Goal: Task Accomplishment & Management: Complete application form

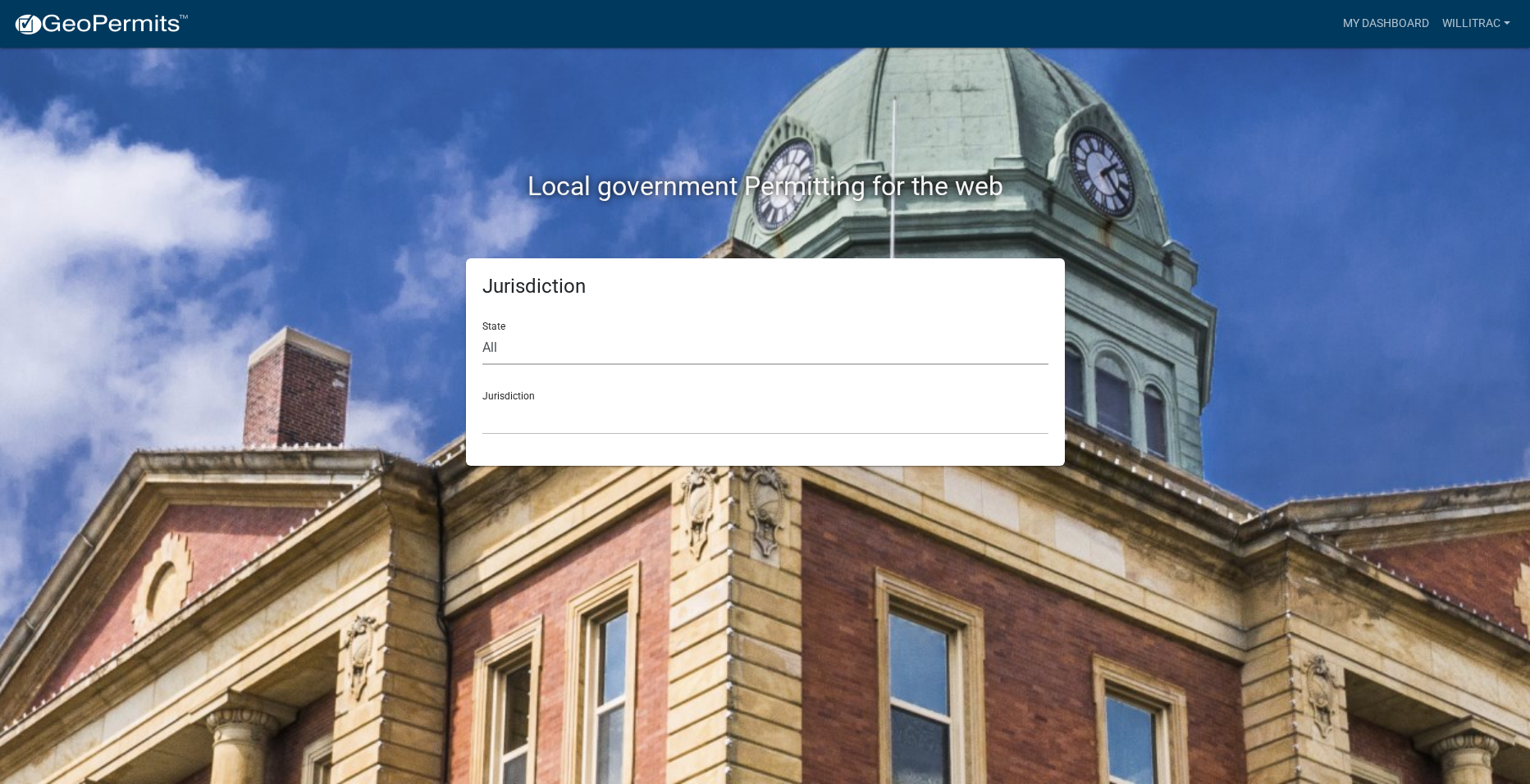
click at [492, 349] on select "All [US_STATE] [US_STATE] [US_STATE] [US_STATE] [US_STATE] [US_STATE] [US_STATE…" at bounding box center [765, 348] width 566 height 34
select select "[US_STATE]"
click at [482, 331] on select "All [US_STATE] [US_STATE] [US_STATE] [US_STATE] [US_STATE] [US_STATE] [US_STATE…" at bounding box center [765, 348] width 566 height 34
click at [522, 398] on div "Jurisdiction City of [GEOGRAPHIC_DATA], [US_STATE] City of [GEOGRAPHIC_DATA], […" at bounding box center [765, 406] width 566 height 57
click at [511, 391] on div "Jurisdiction City of [GEOGRAPHIC_DATA], [US_STATE] City of [GEOGRAPHIC_DATA], […" at bounding box center [765, 406] width 566 height 57
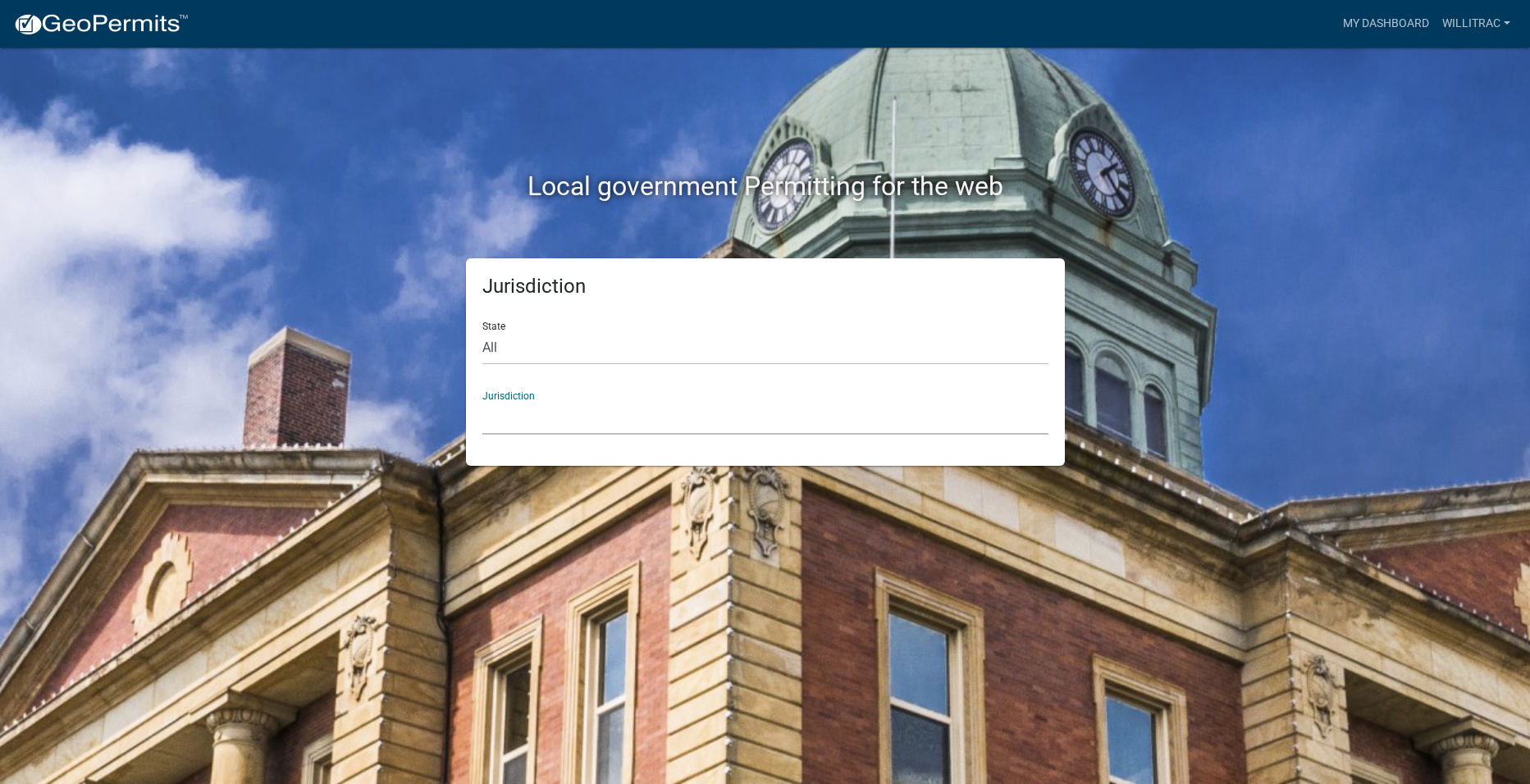
click at [507, 416] on select "City of [GEOGRAPHIC_DATA], [US_STATE] City of [GEOGRAPHIC_DATA], [US_STATE] Cit…" at bounding box center [765, 417] width 566 height 34
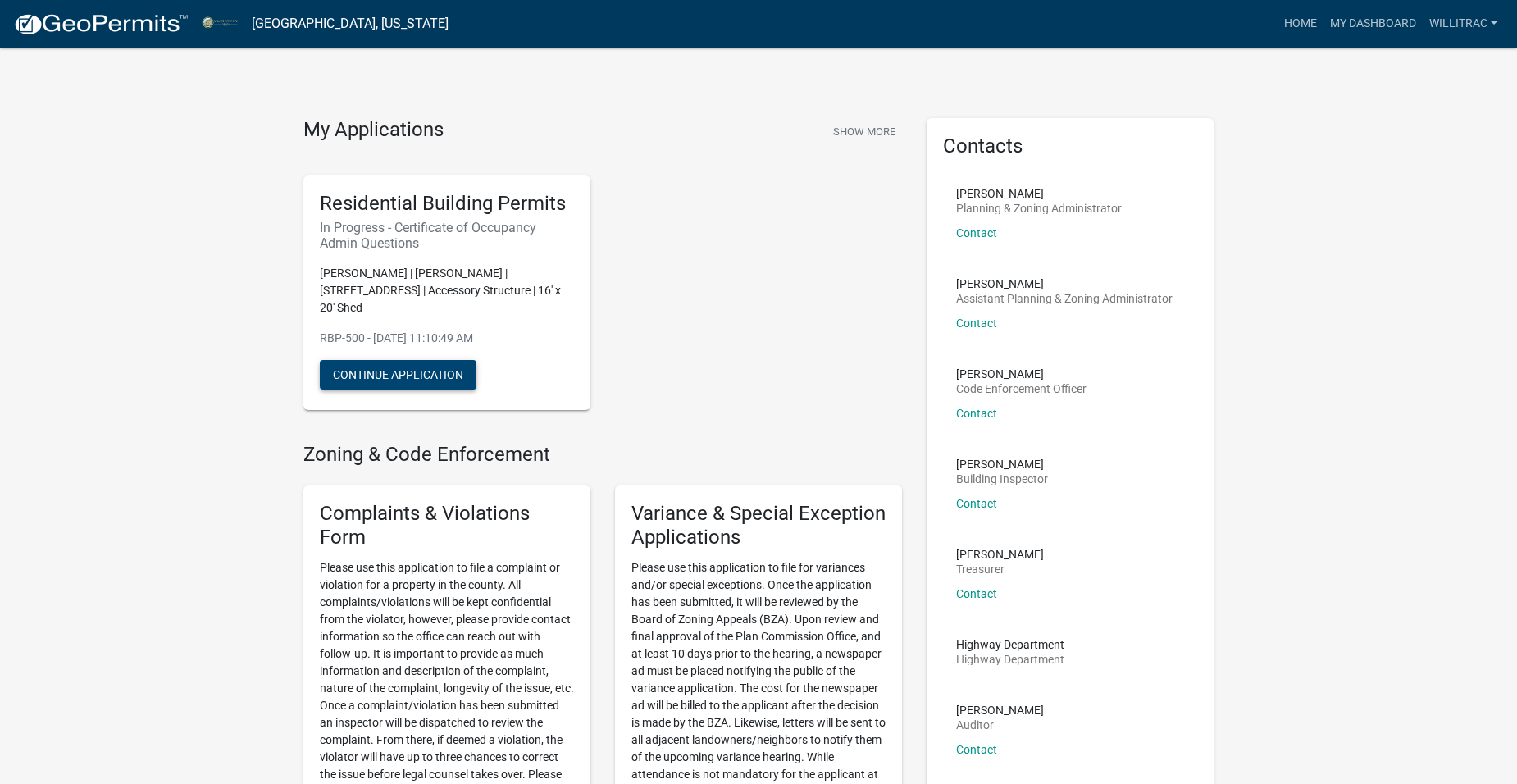
click at [394, 375] on button "Continue Application" at bounding box center [398, 374] width 157 height 29
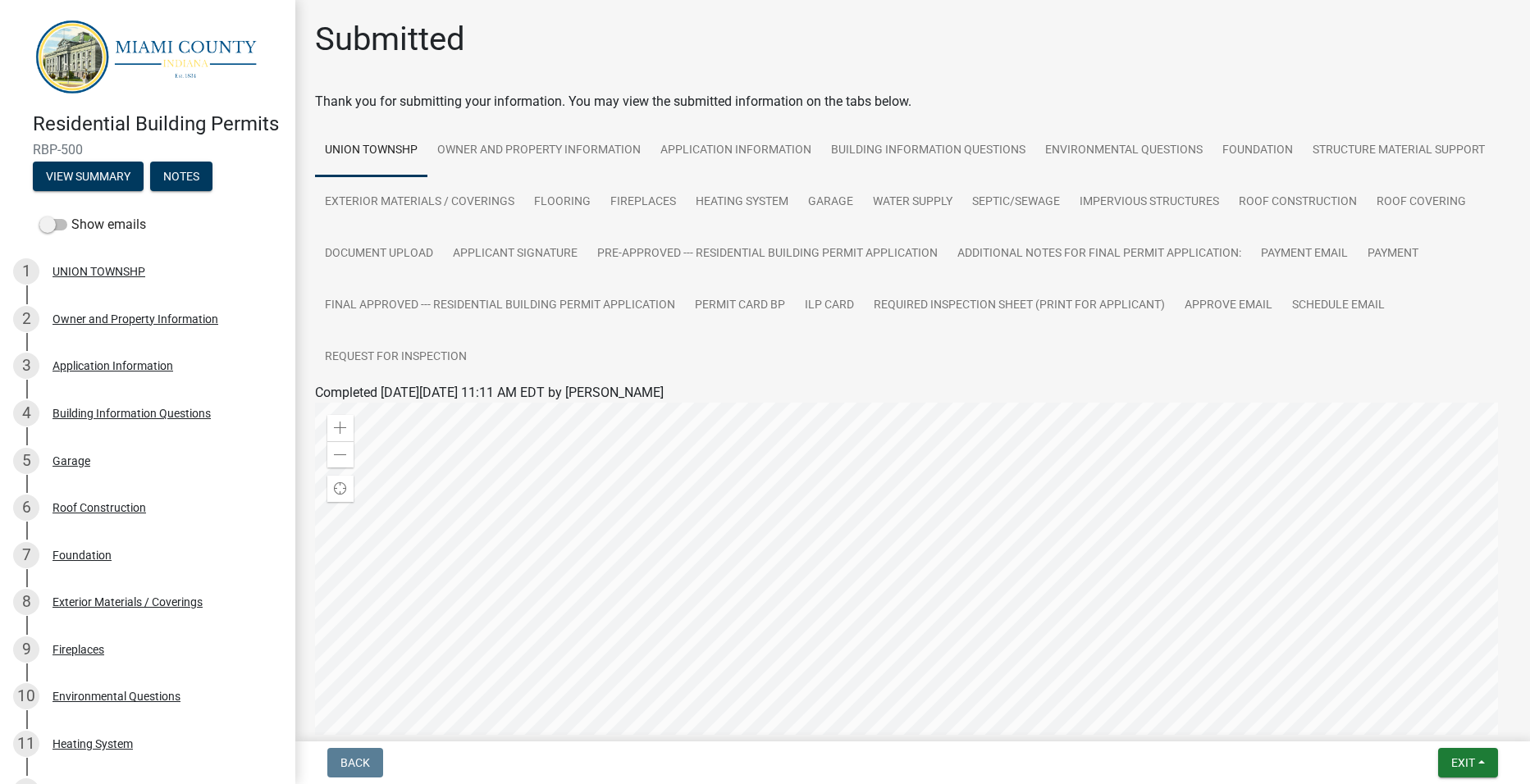
scroll to position [15, 0]
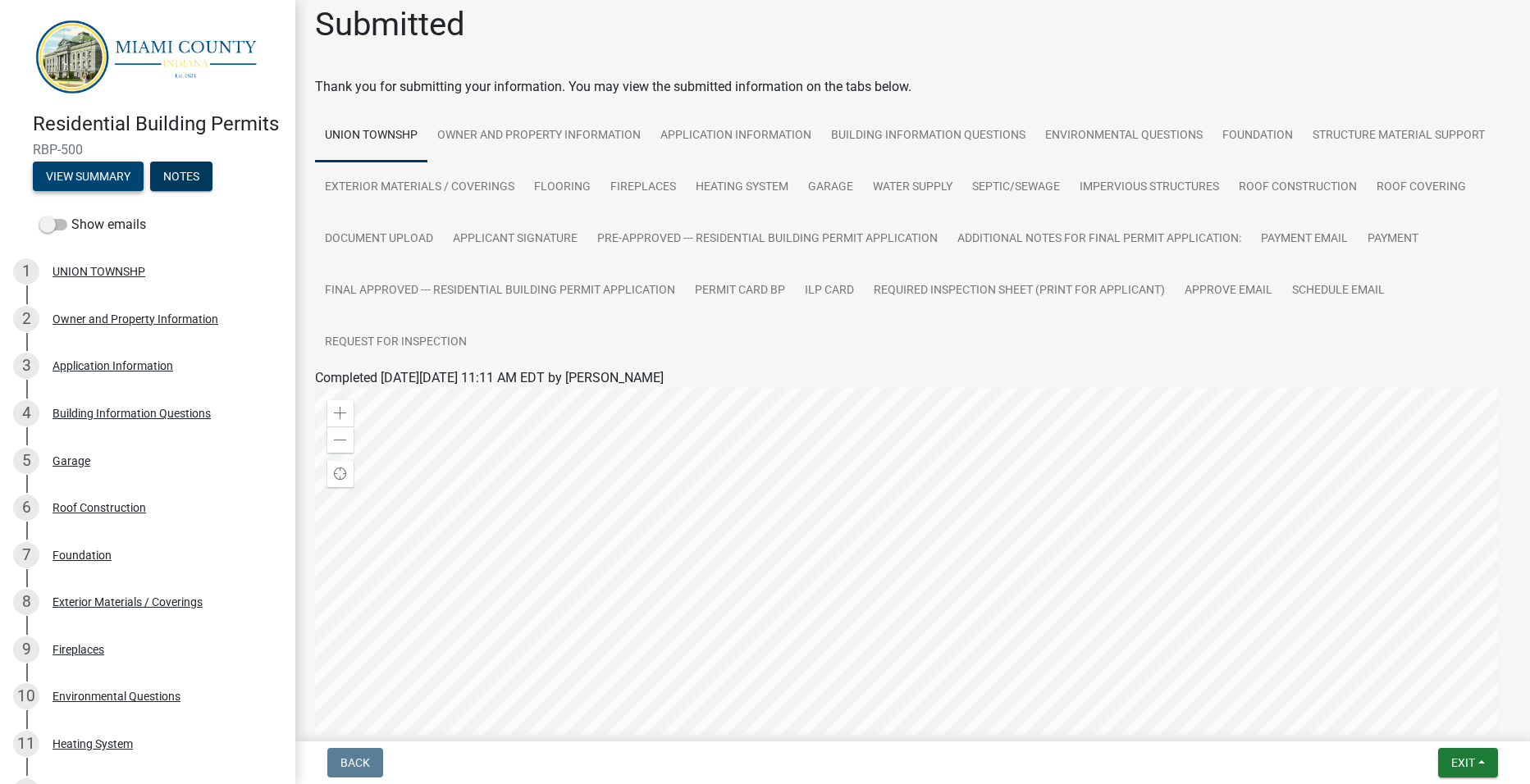
click at [85, 191] on button "View Summary" at bounding box center [88, 176] width 111 height 29
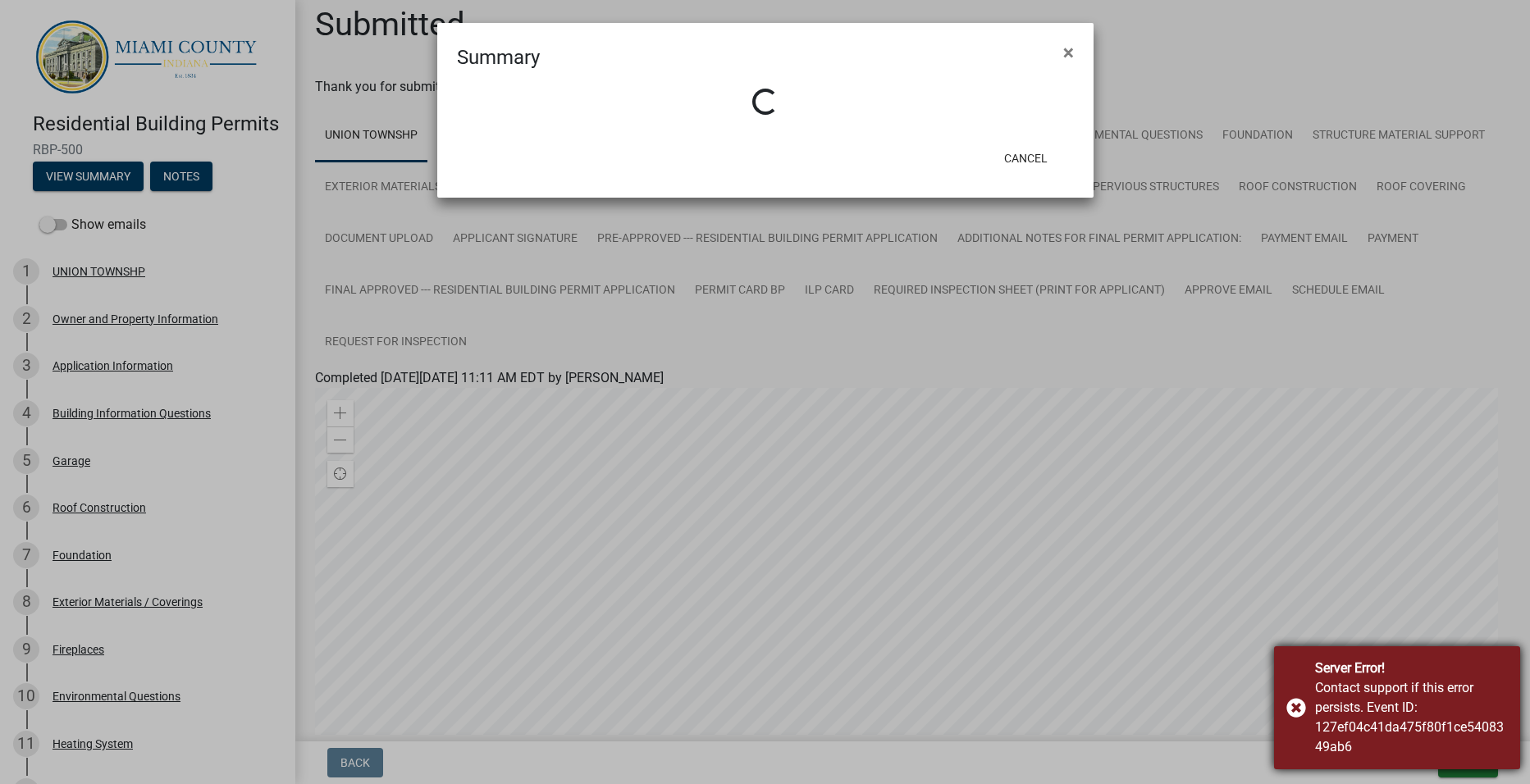
click at [1295, 711] on div "Server Error! Contact support if this error persists. Event ID: 127ef04c41da475…" at bounding box center [1397, 707] width 246 height 123
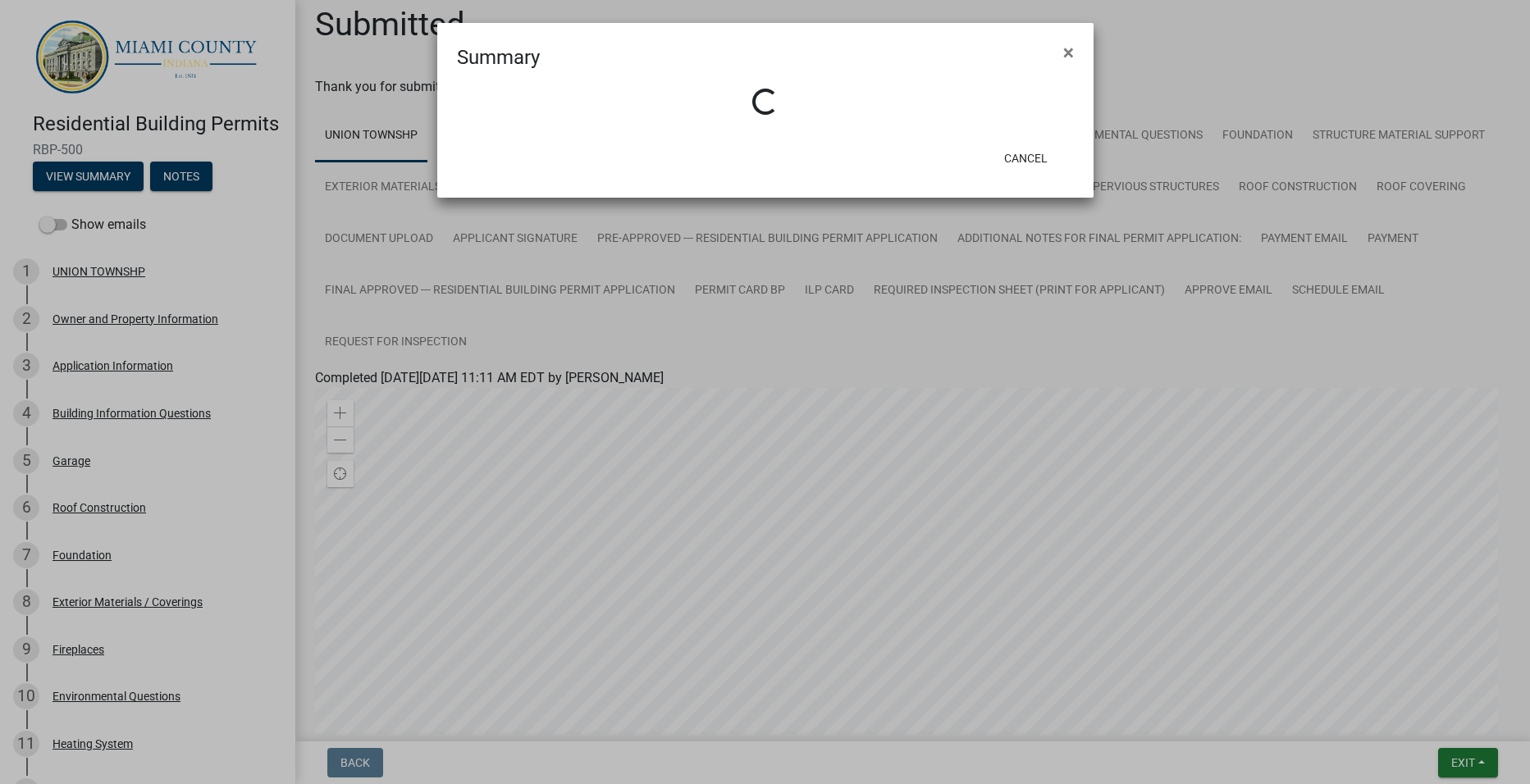
click at [179, 195] on ngb-modal-window "Summary × Loading... Cancel" at bounding box center [765, 392] width 1530 height 784
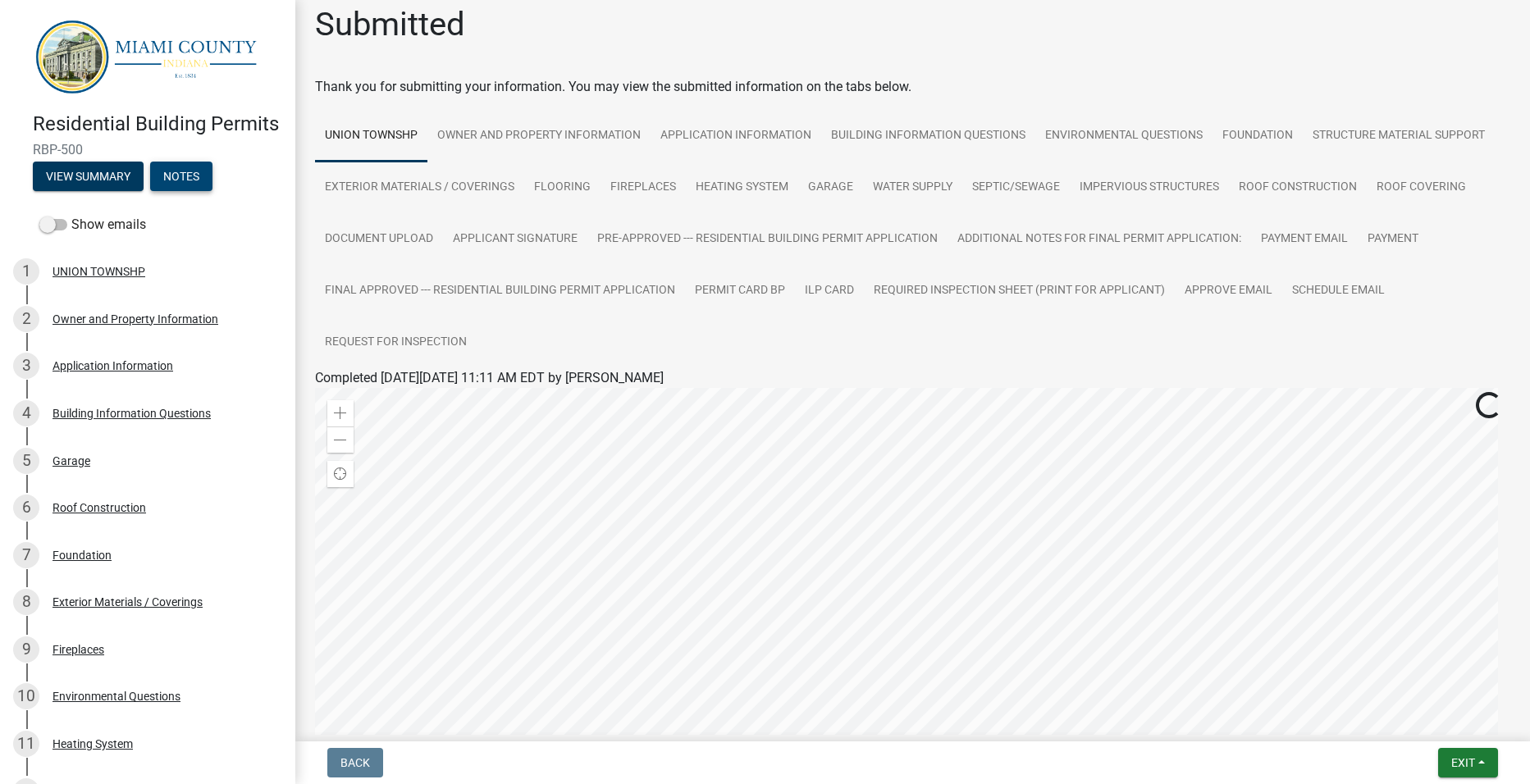
click at [179, 191] on button "Notes" at bounding box center [181, 176] width 62 height 29
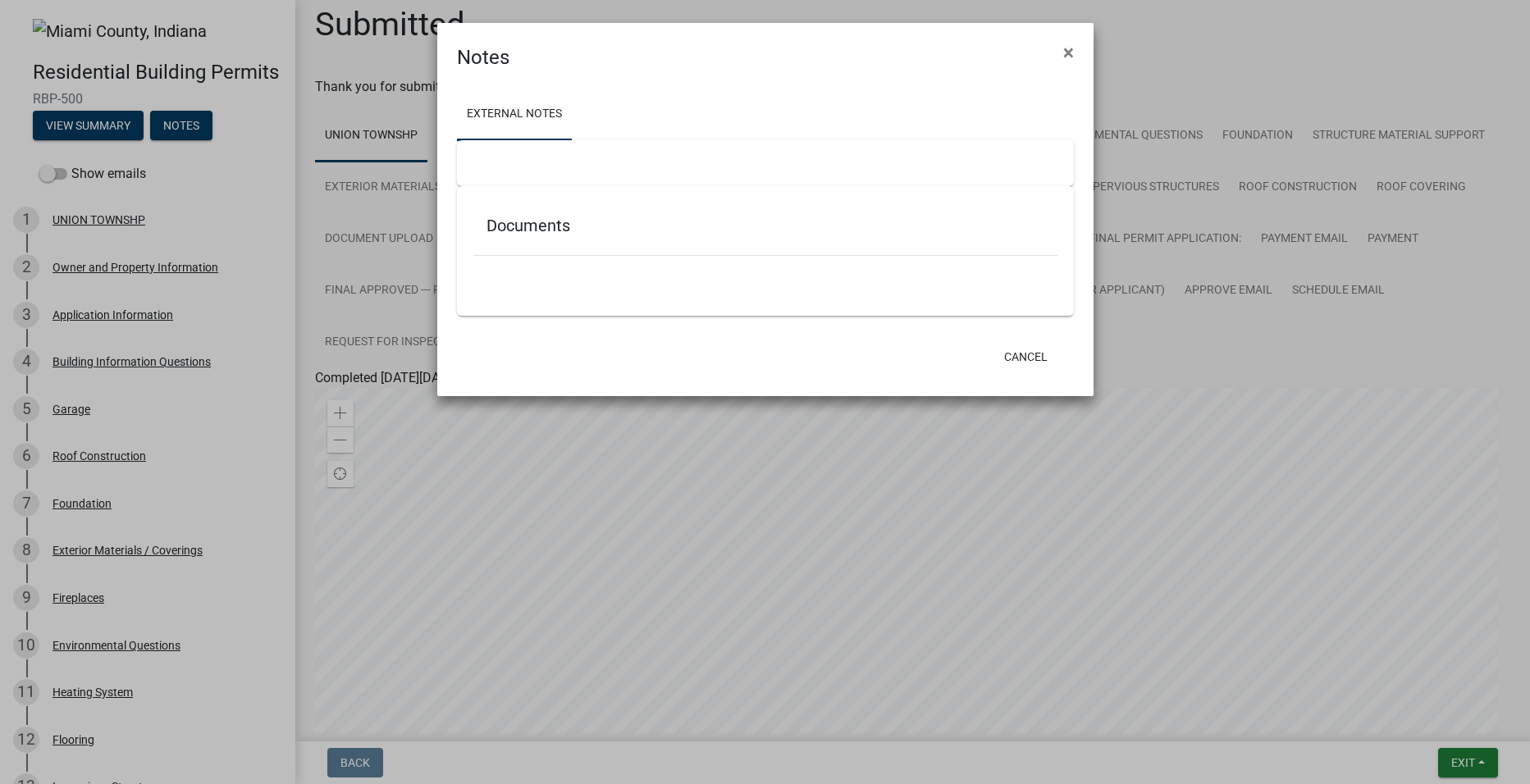
click at [93, 150] on ngb-modal-window "Notes × External Notes Documents Cancel" at bounding box center [765, 392] width 1530 height 784
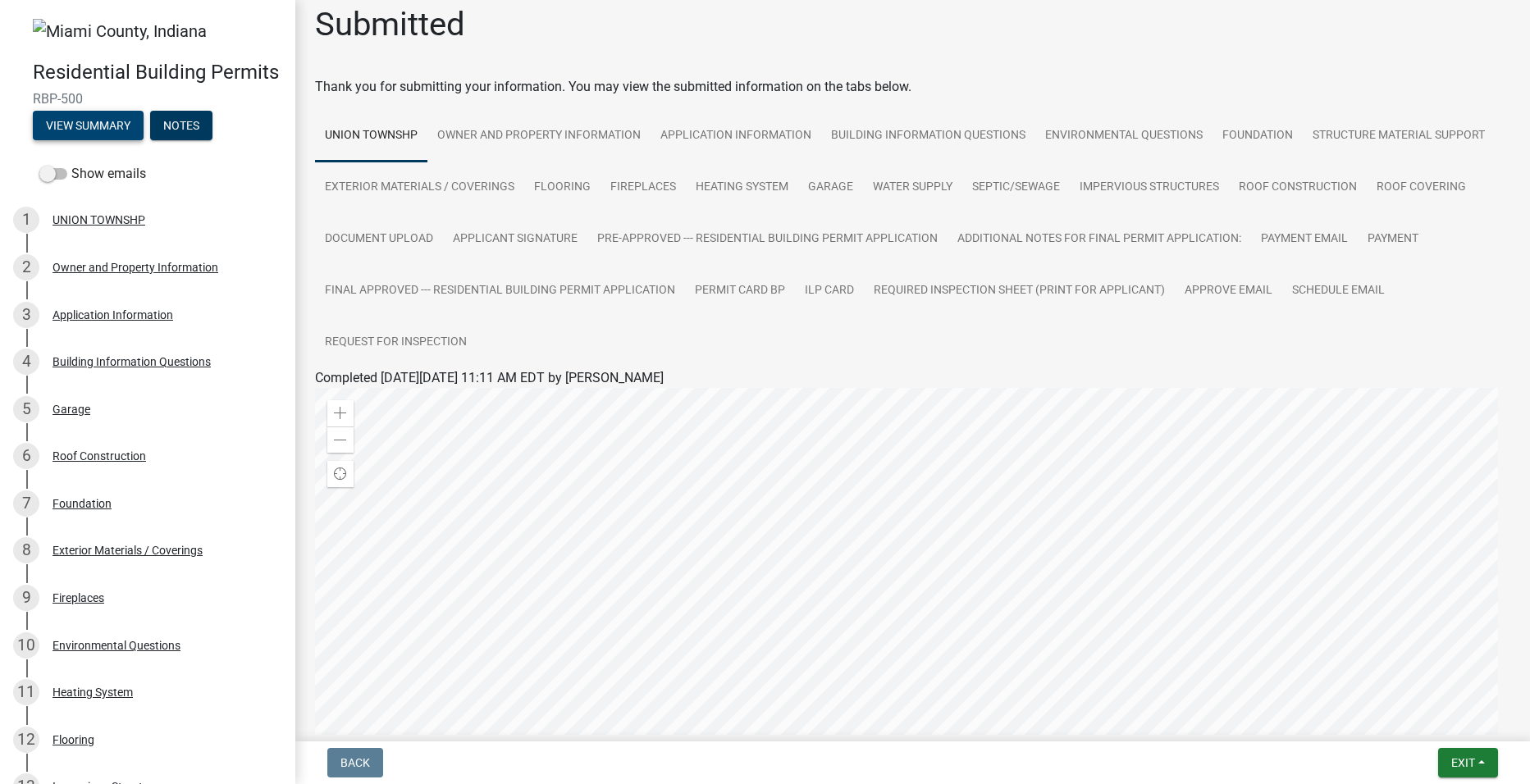
click at [93, 140] on button "View Summary" at bounding box center [88, 126] width 111 height 29
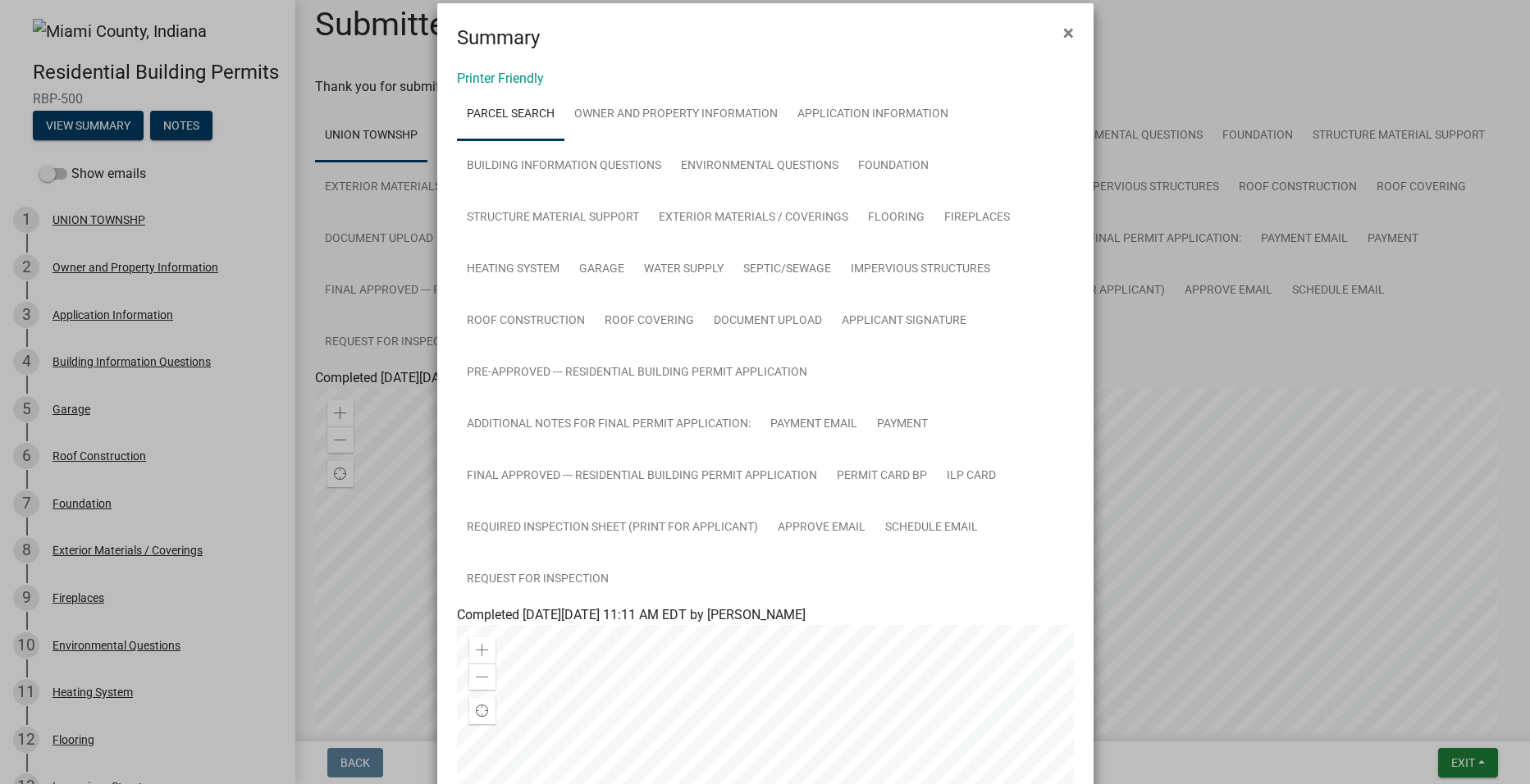
scroll to position [0, 0]
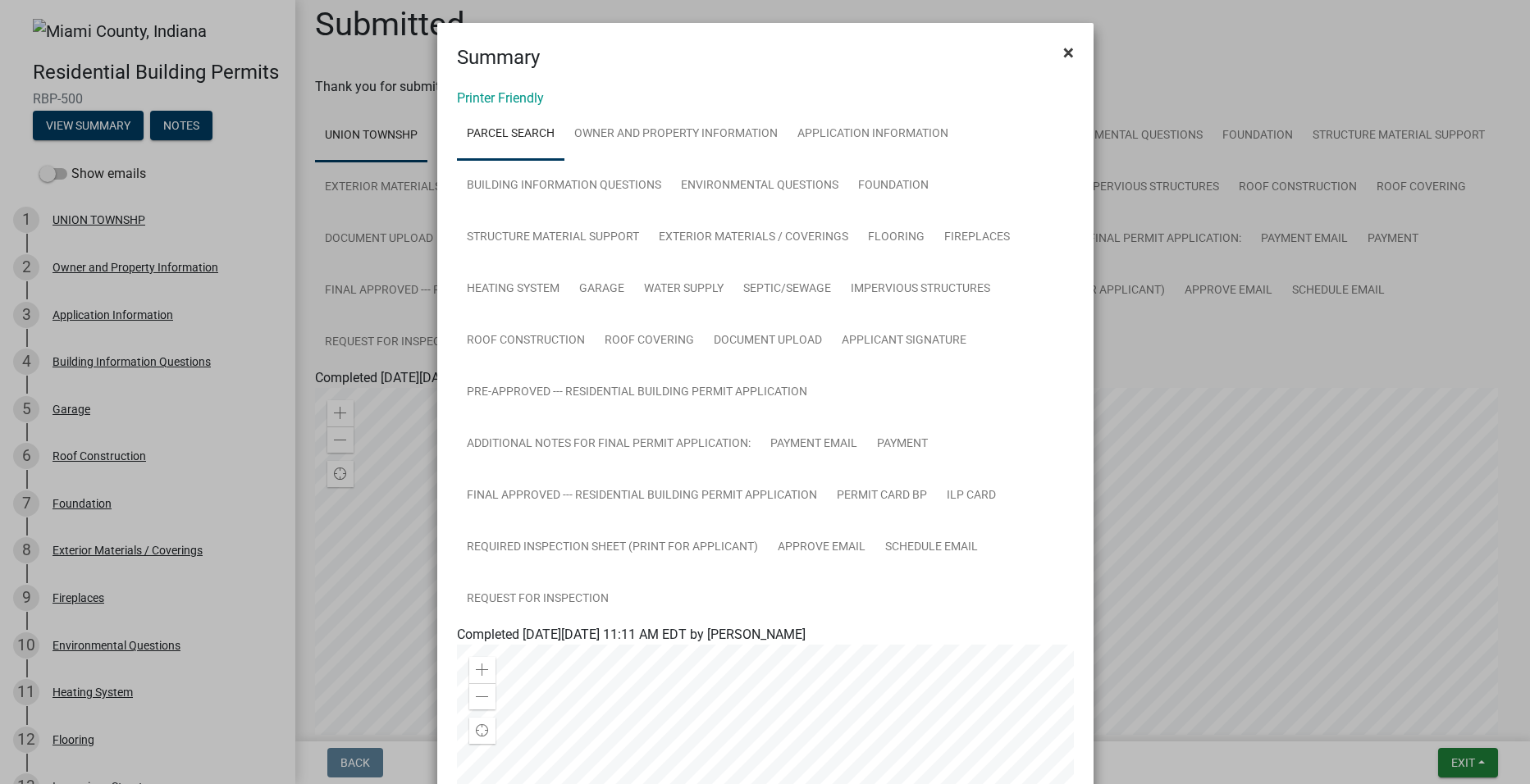
click at [1063, 50] on span "×" at bounding box center [1069, 52] width 10 height 23
